Goal: Transaction & Acquisition: Purchase product/service

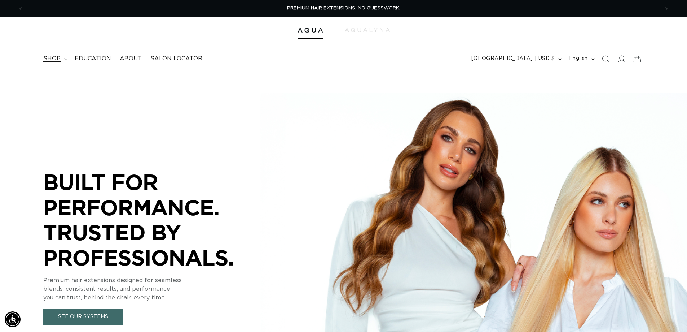
click at [53, 57] on span "shop" at bounding box center [51, 59] width 17 height 8
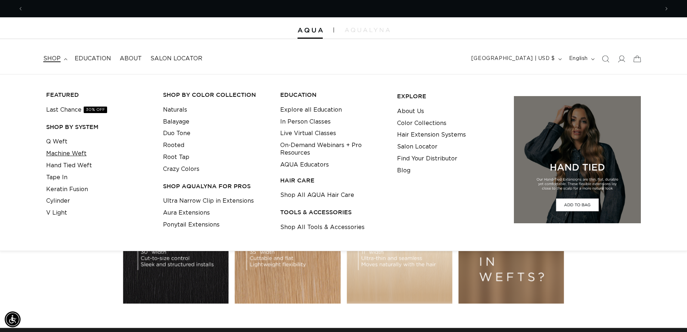
scroll to position [0, 636]
click at [63, 152] on link "Machine Weft" at bounding box center [66, 154] width 40 height 12
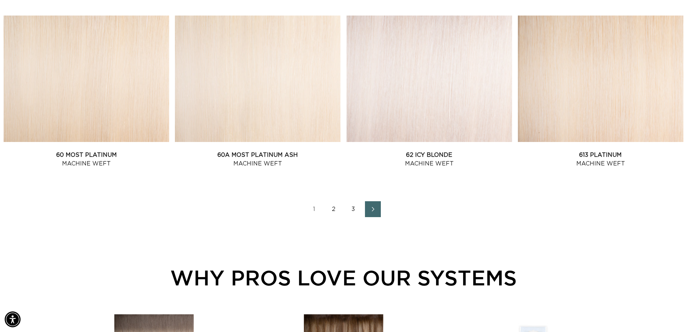
click at [333, 208] on link "2" at bounding box center [334, 209] width 16 height 16
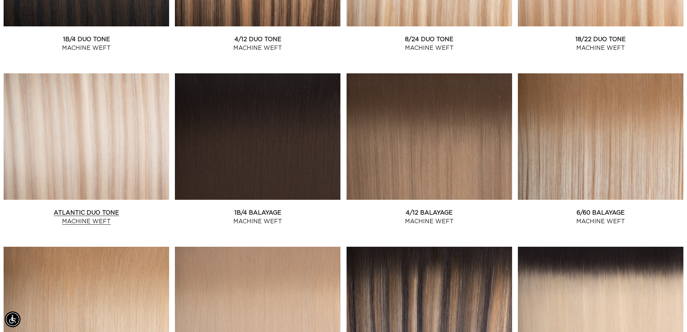
click at [117, 208] on link "Atlantic Duo Tone Machine Weft" at bounding box center [87, 216] width 166 height 17
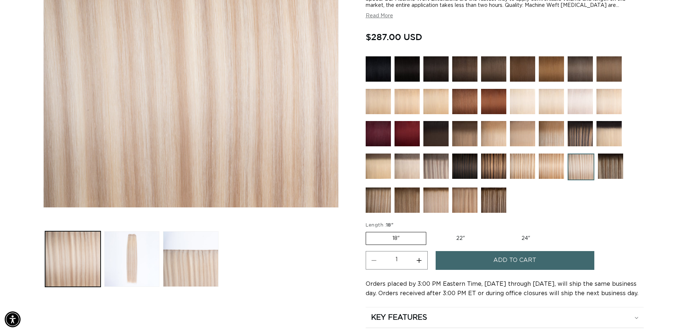
scroll to position [180, 0]
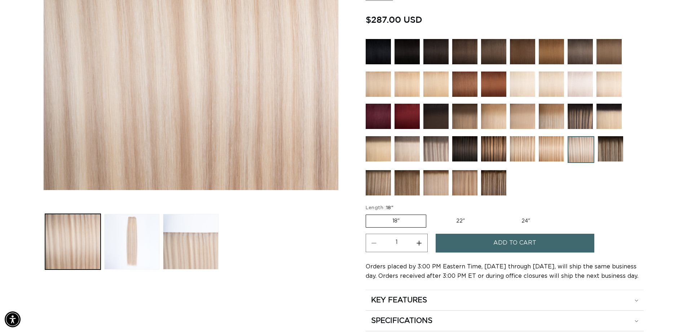
click at [401, 220] on label "18" Variant sold out or unavailable" at bounding box center [396, 220] width 61 height 13
click at [368, 213] on input "18" Variant sold out or unavailable" at bounding box center [368, 213] width 0 height 0
click at [482, 240] on button "Add to cart" at bounding box center [515, 242] width 159 height 18
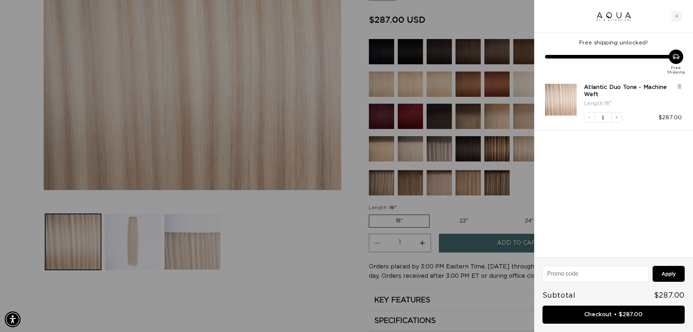
scroll to position [0, 1283]
click at [679, 86] on icon at bounding box center [679, 87] width 3 height 4
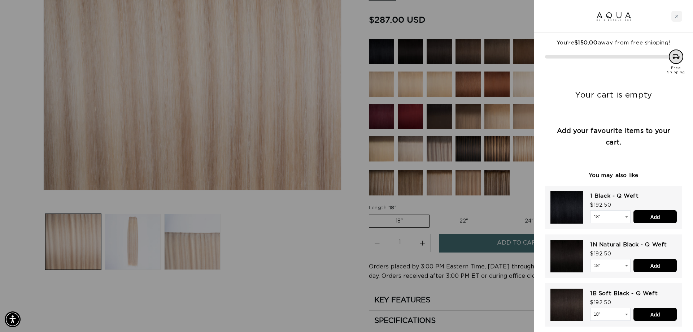
scroll to position [0, 0]
